Goal: Task Accomplishment & Management: Manage account settings

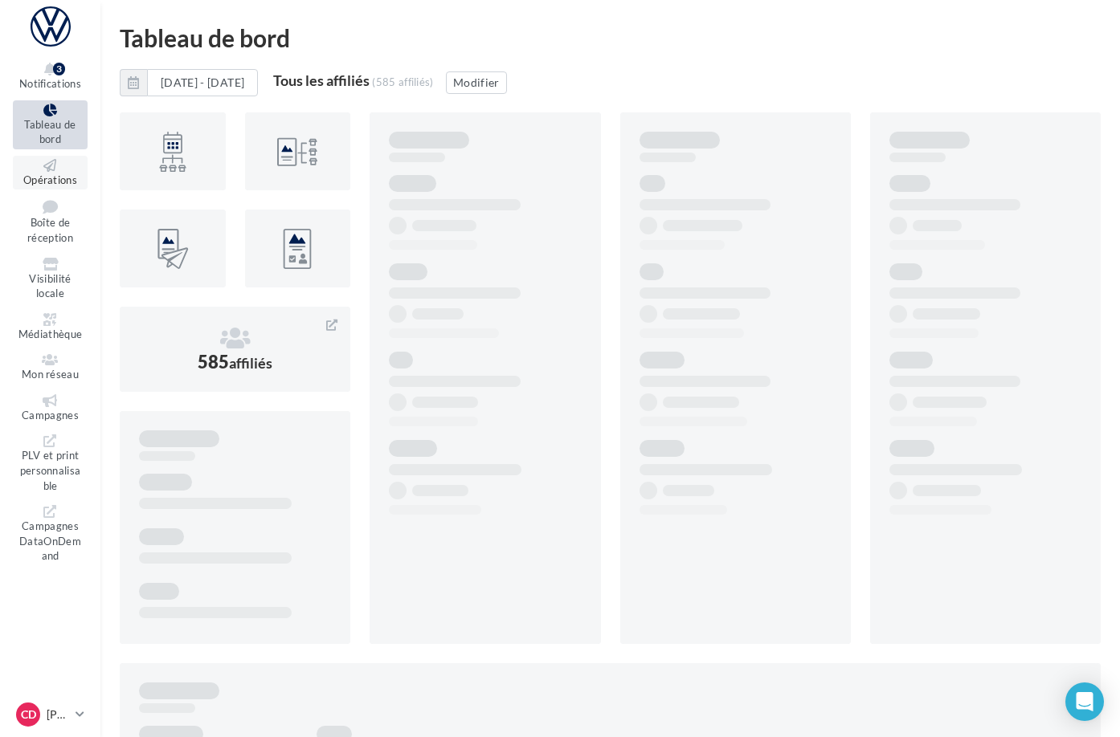
click at [72, 173] on span "Opérations" at bounding box center [50, 179] width 54 height 13
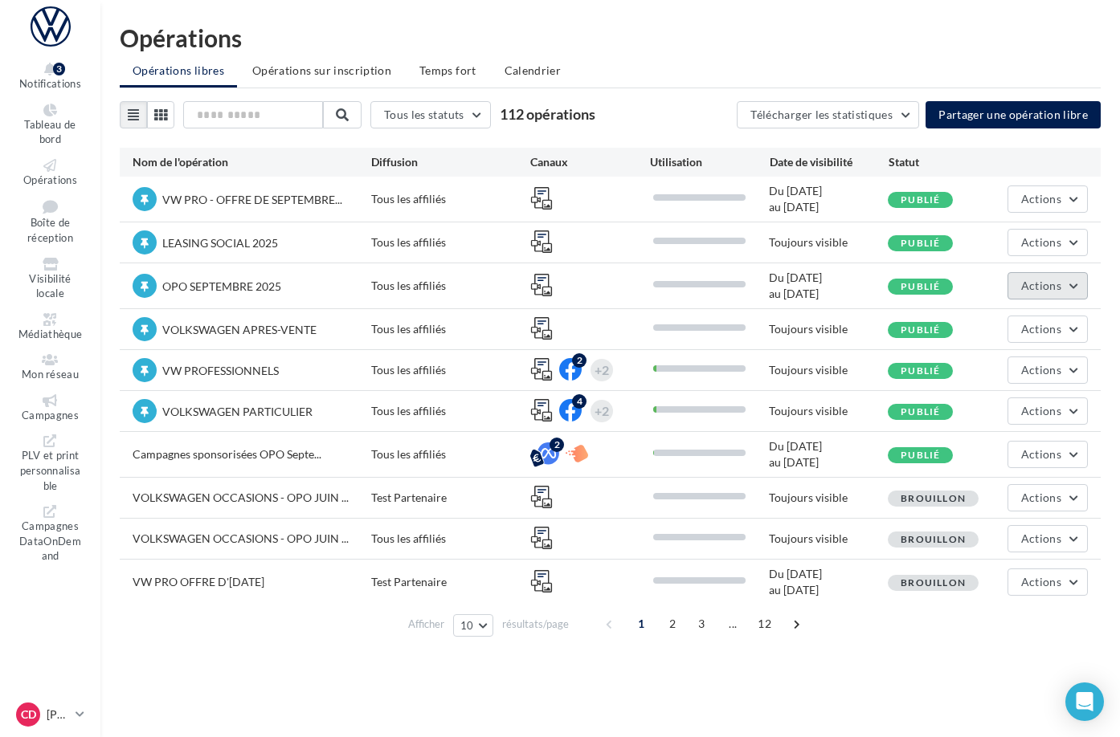
click at [1076, 289] on button "Actions" at bounding box center [1047, 285] width 80 height 27
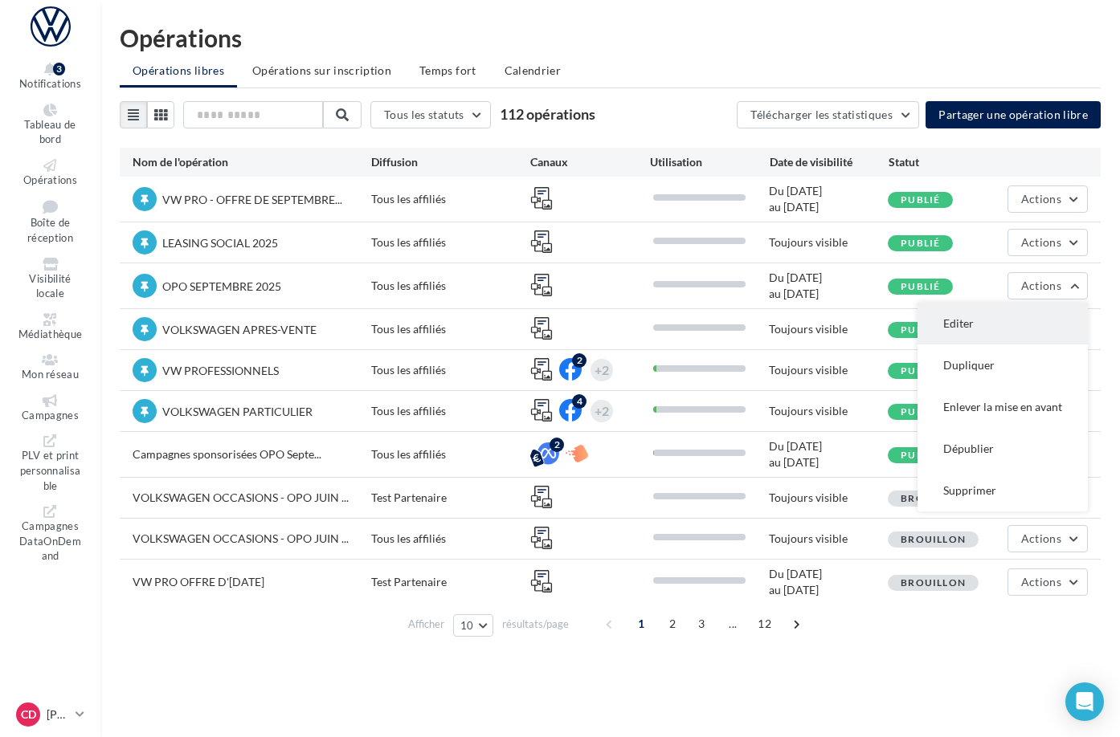
click at [1009, 330] on button "Editer" at bounding box center [1002, 324] width 170 height 42
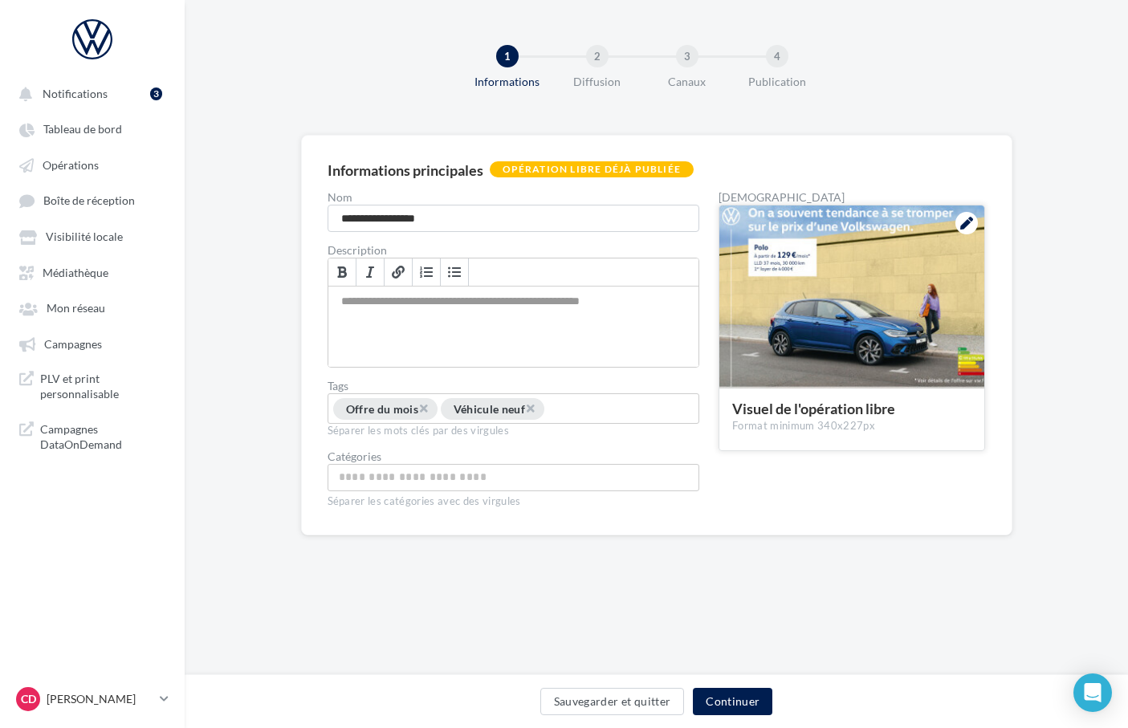
click at [965, 222] on icon at bounding box center [967, 223] width 13 height 13
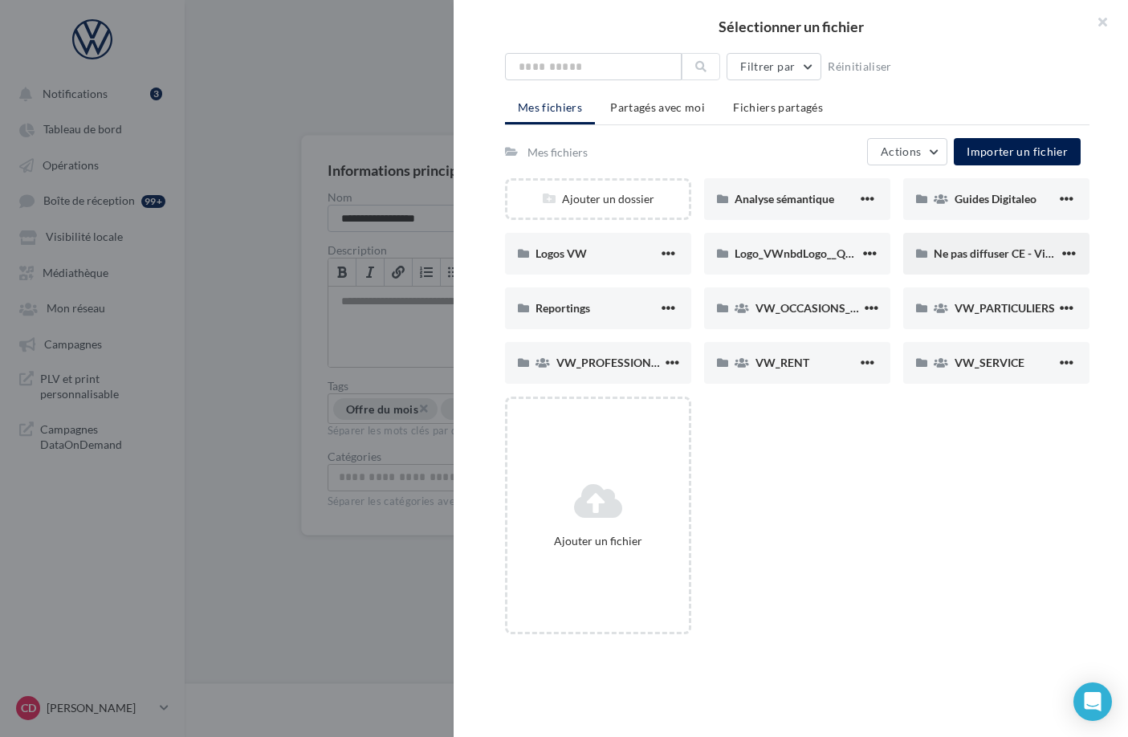
click at [949, 258] on span "Ne pas diffuser CE - Vignette operation" at bounding box center [1031, 254] width 194 height 14
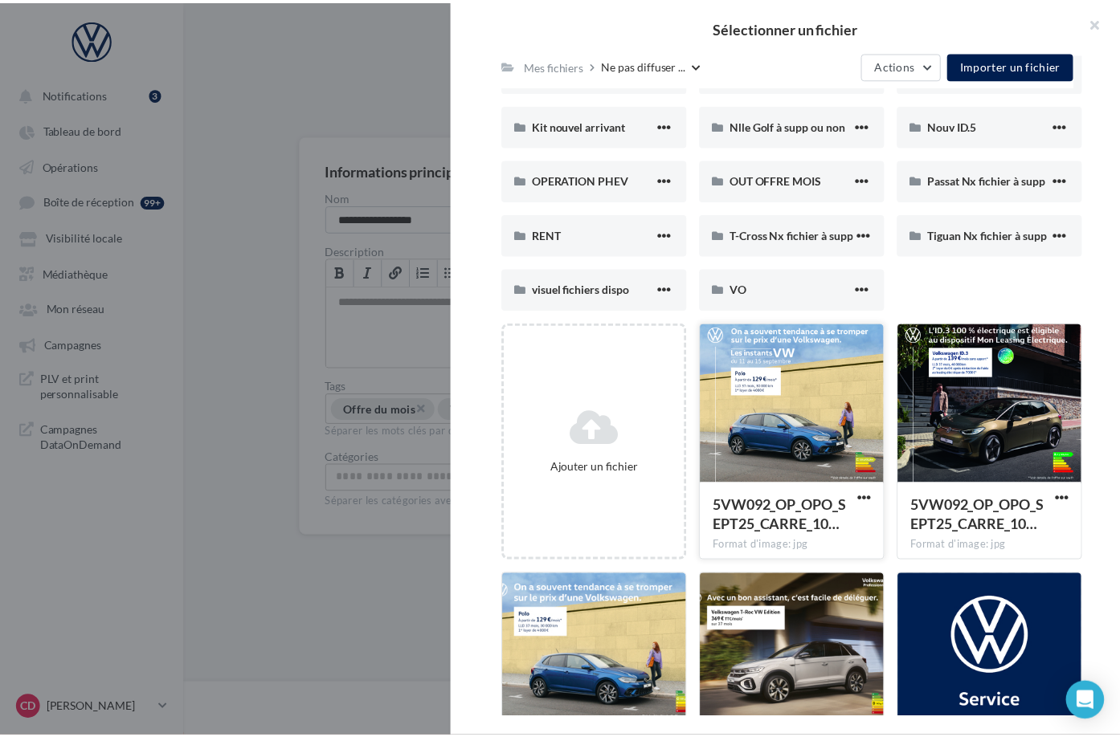
scroll to position [239, 0]
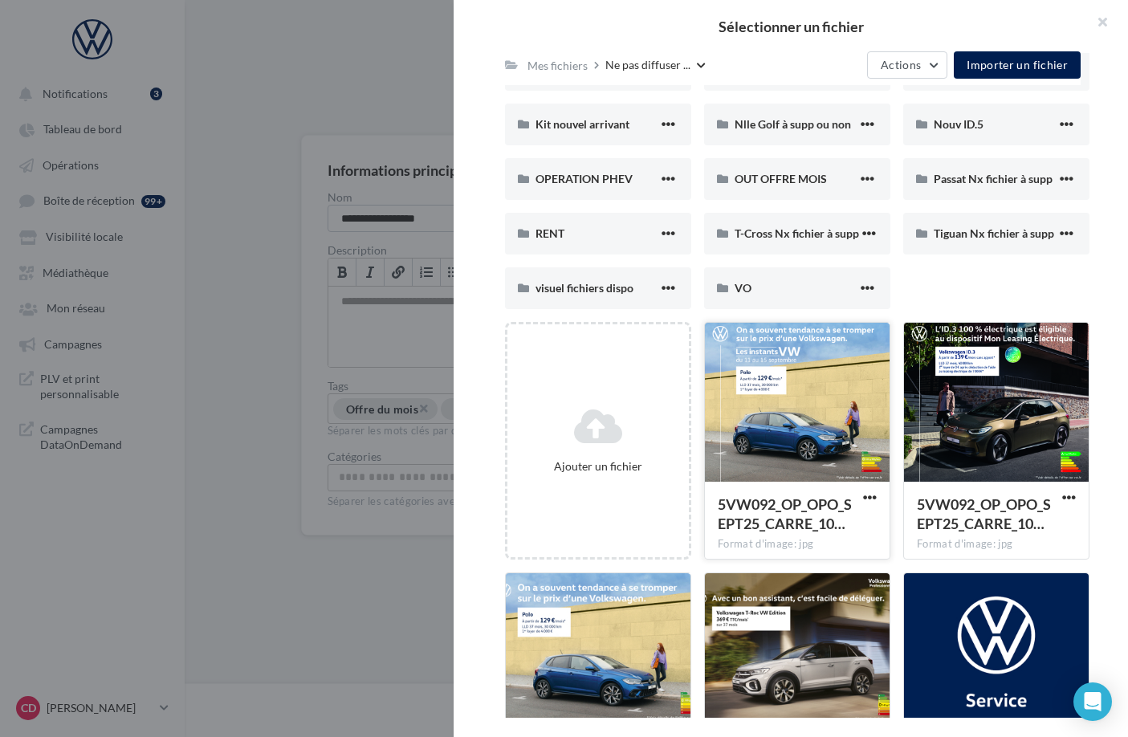
click at [843, 404] on div at bounding box center [797, 403] width 185 height 161
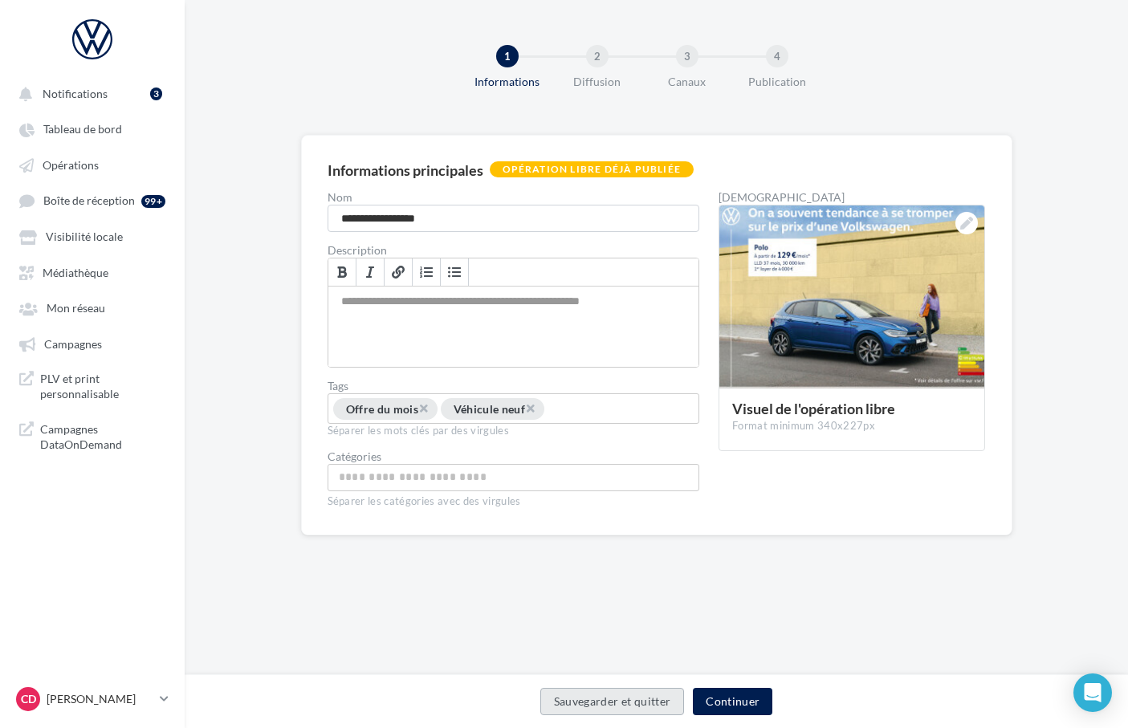
click at [626, 708] on button "Sauvegarder et quitter" at bounding box center [613, 701] width 145 height 27
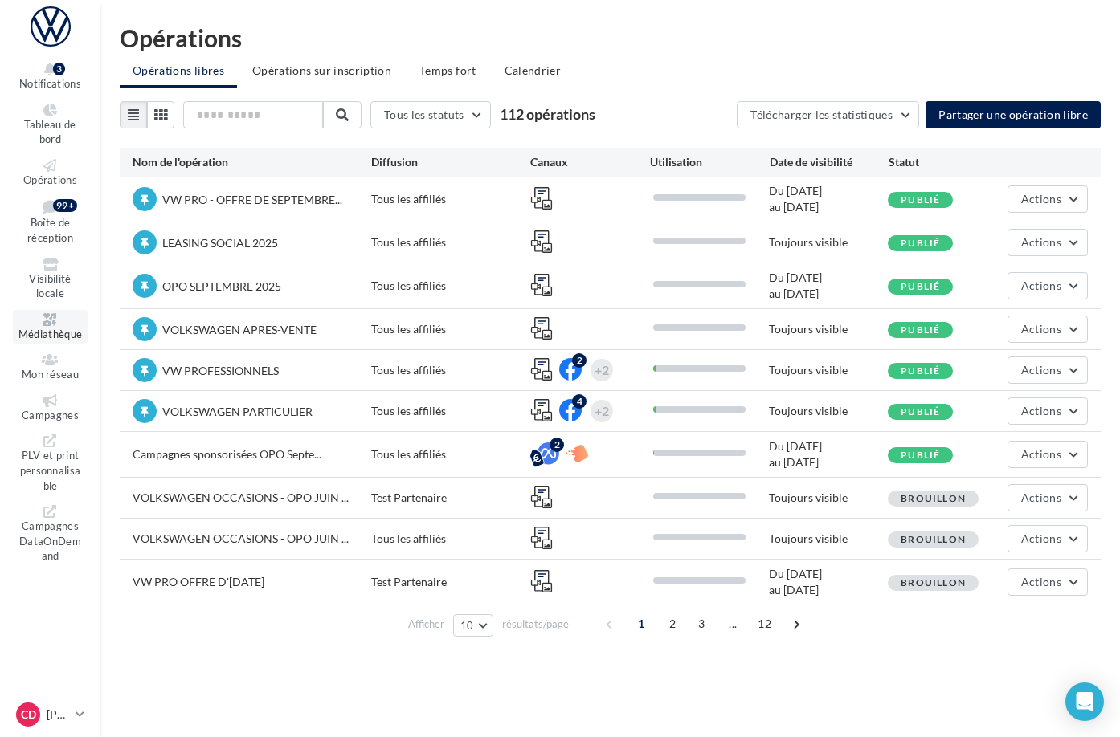
click at [75, 328] on span "Médiathèque" at bounding box center [50, 334] width 64 height 13
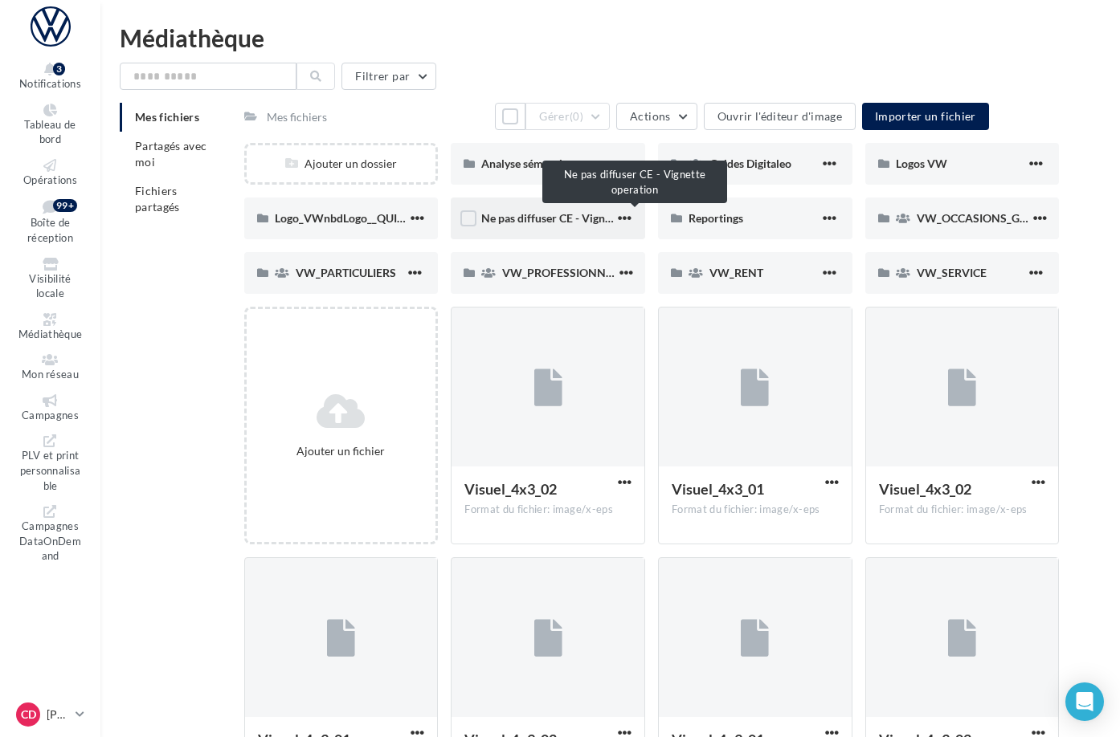
click at [561, 216] on span "Ne pas diffuser CE - Vignette operation" at bounding box center [578, 218] width 194 height 14
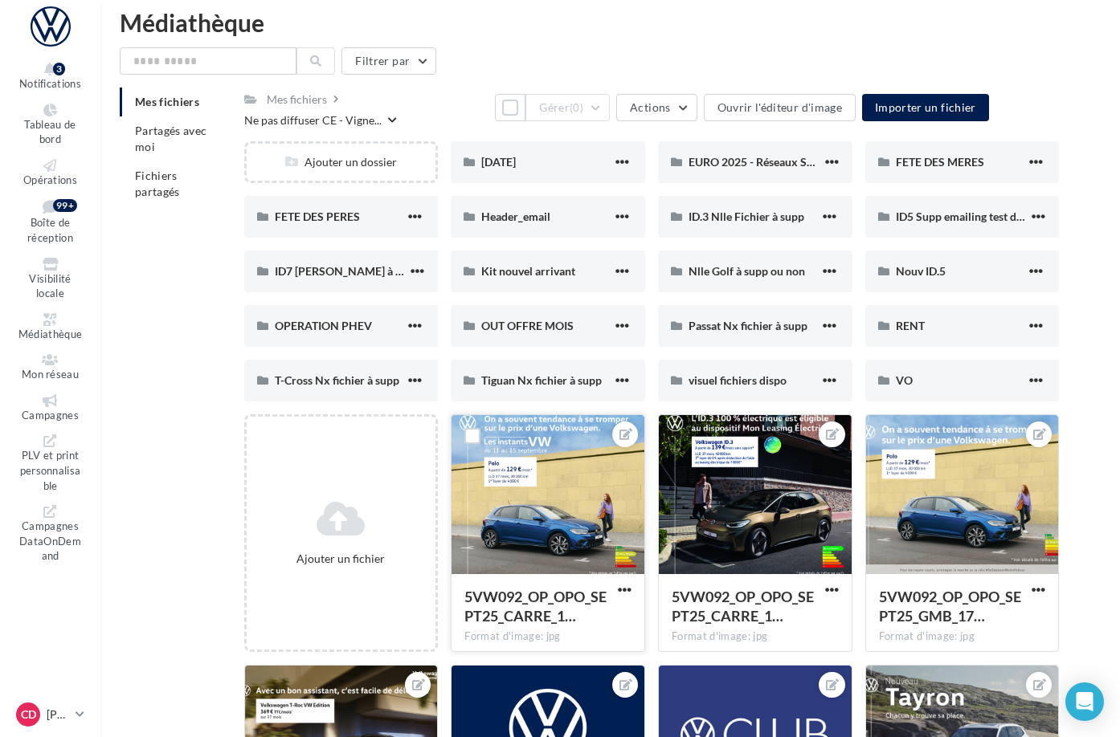
scroll to position [28, 0]
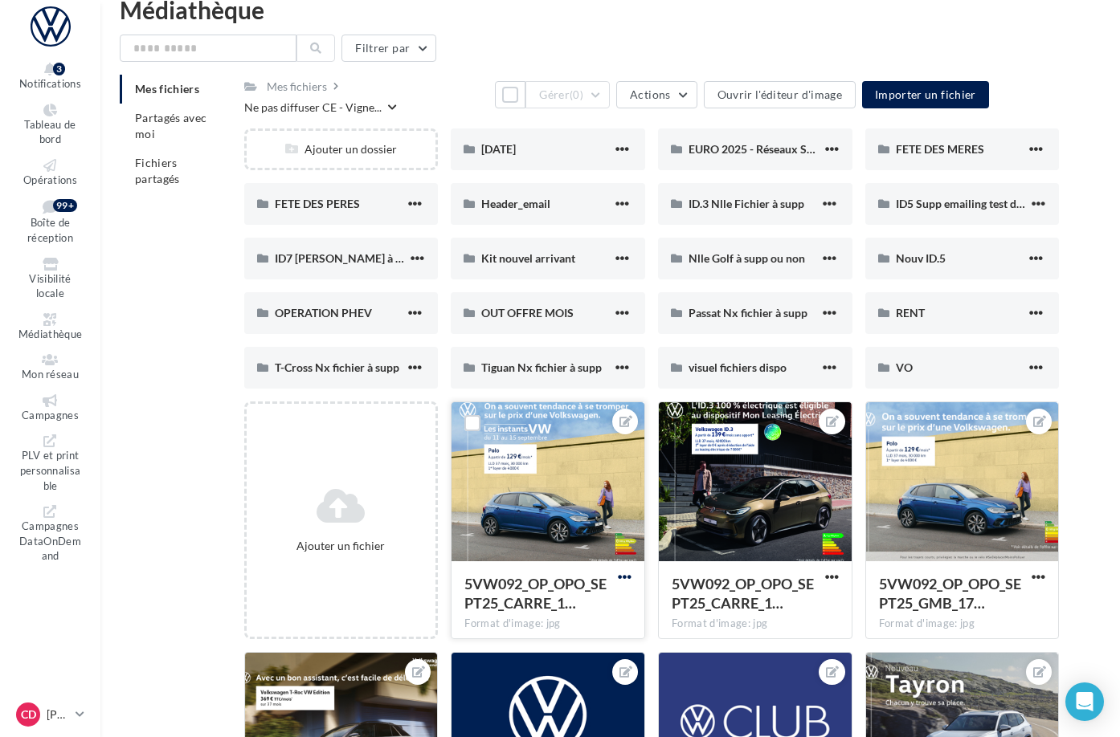
click at [631, 577] on span "button" at bounding box center [625, 577] width 14 height 14
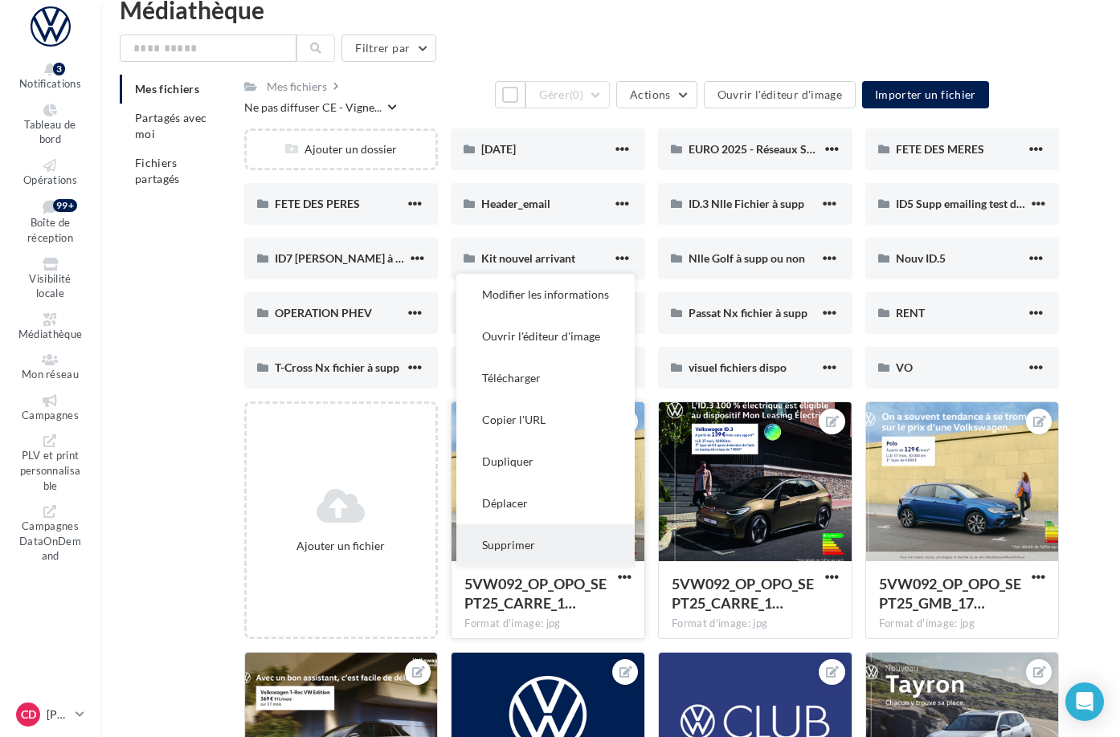
click at [579, 547] on button "Supprimer" at bounding box center [545, 545] width 178 height 42
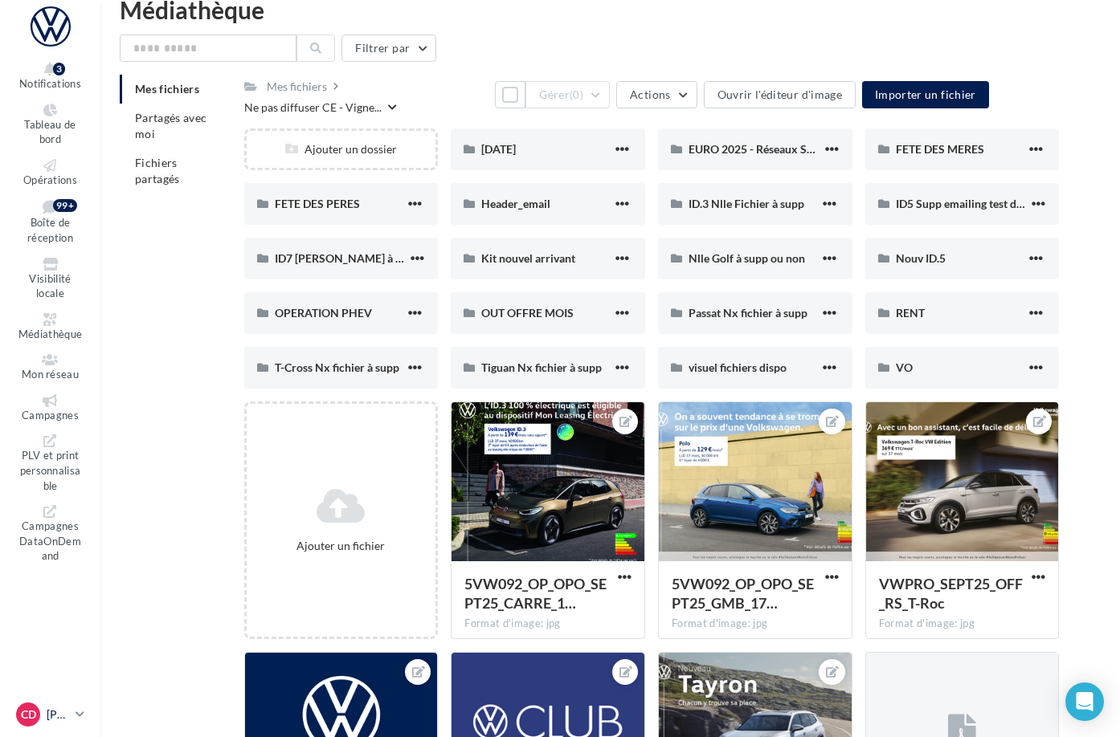
click at [84, 711] on icon at bounding box center [79, 715] width 9 height 14
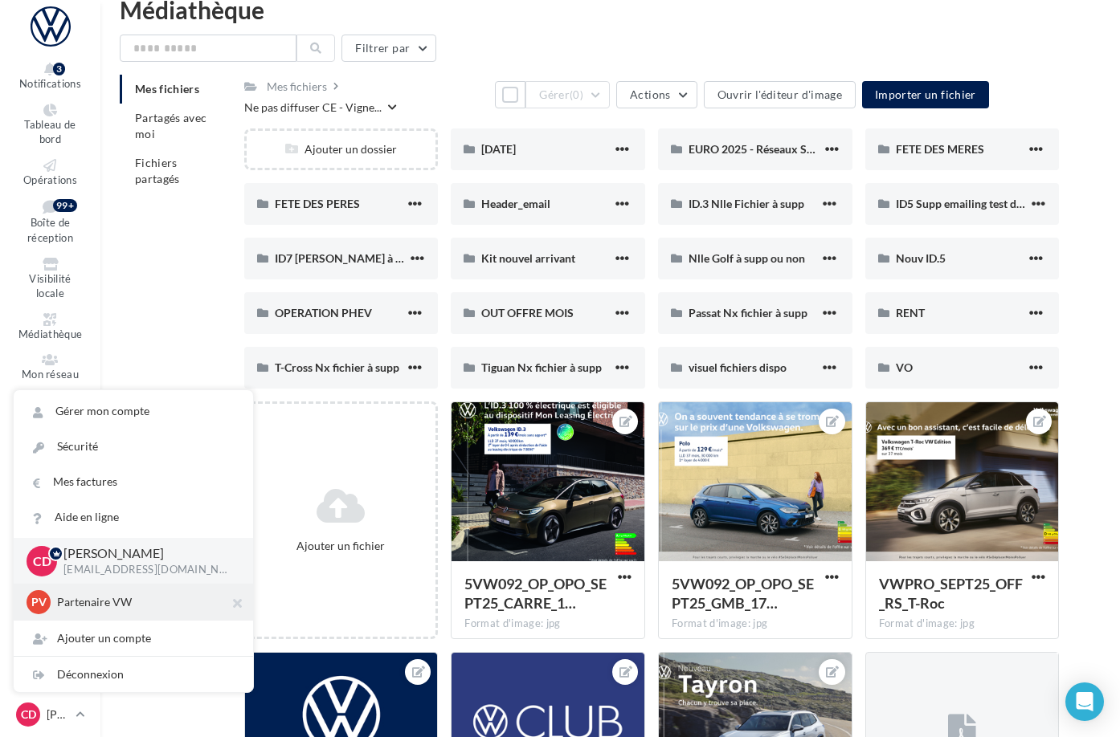
click at [116, 598] on p "Partenaire VW" at bounding box center [145, 602] width 177 height 16
